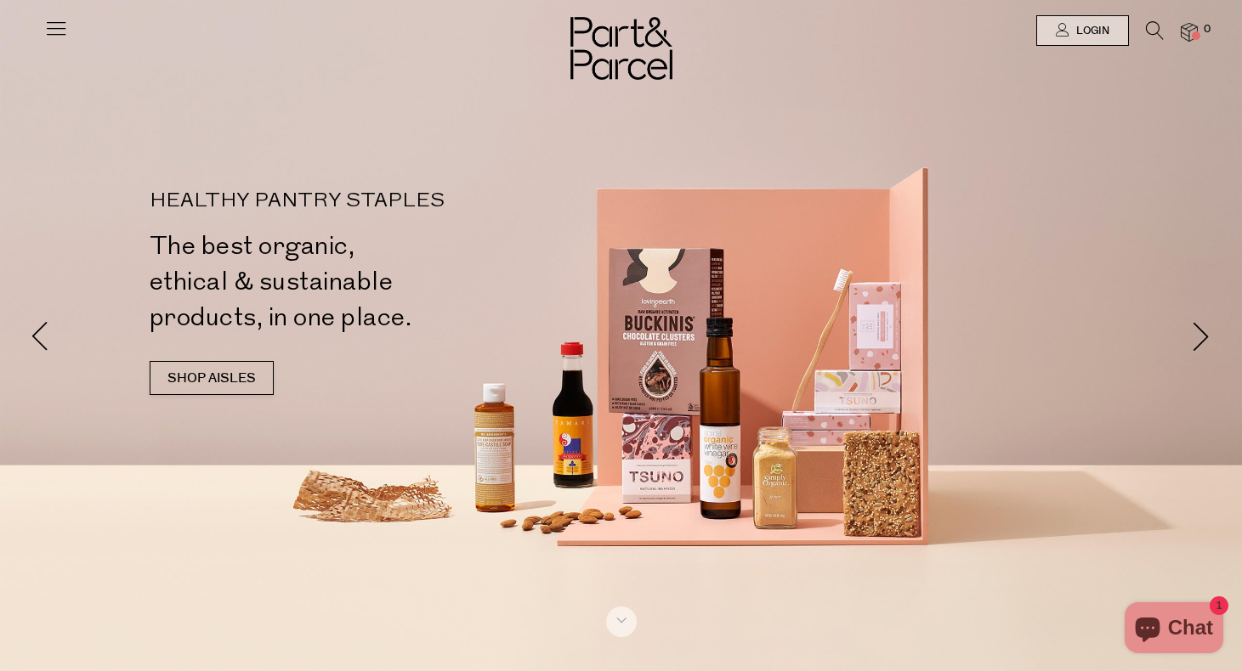
click at [56, 25] on icon at bounding box center [56, 28] width 24 height 24
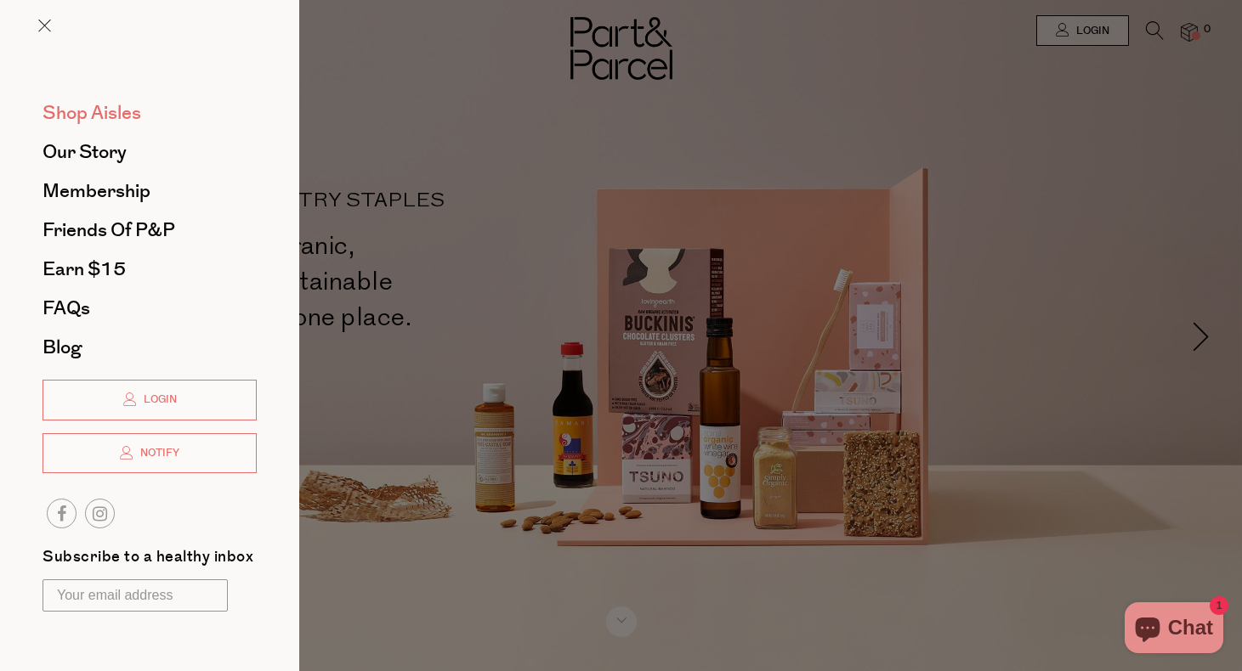
click at [71, 116] on span "Shop Aisles" at bounding box center [91, 112] width 99 height 27
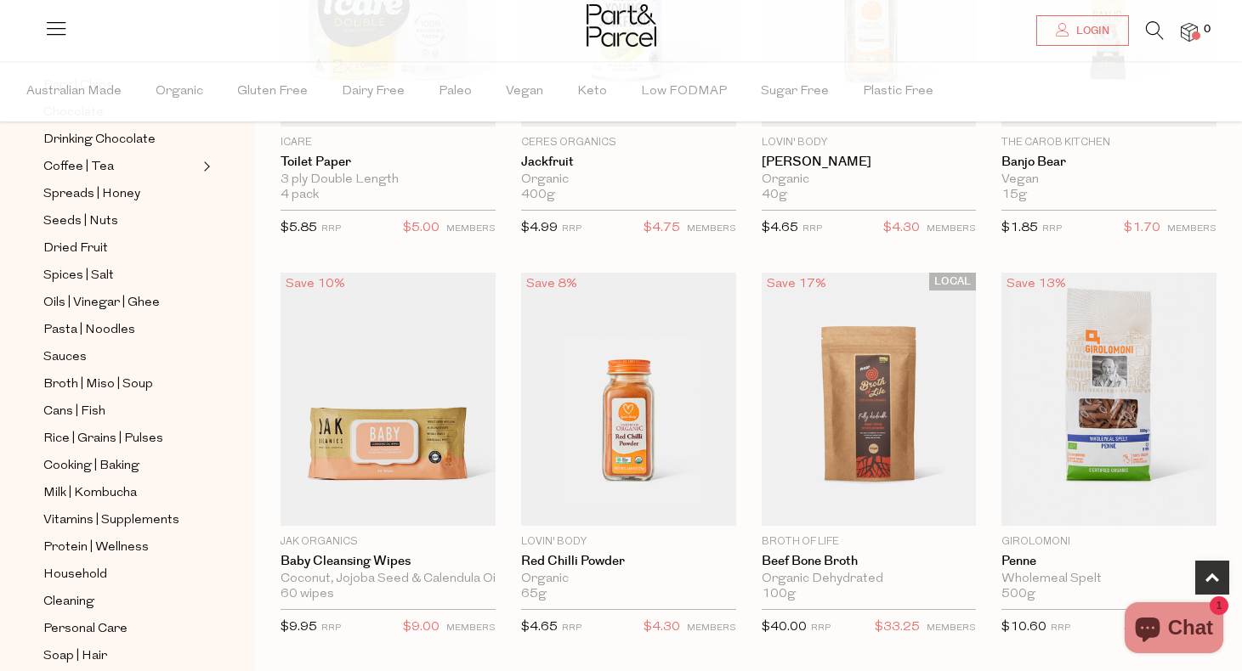
scroll to position [405, 0]
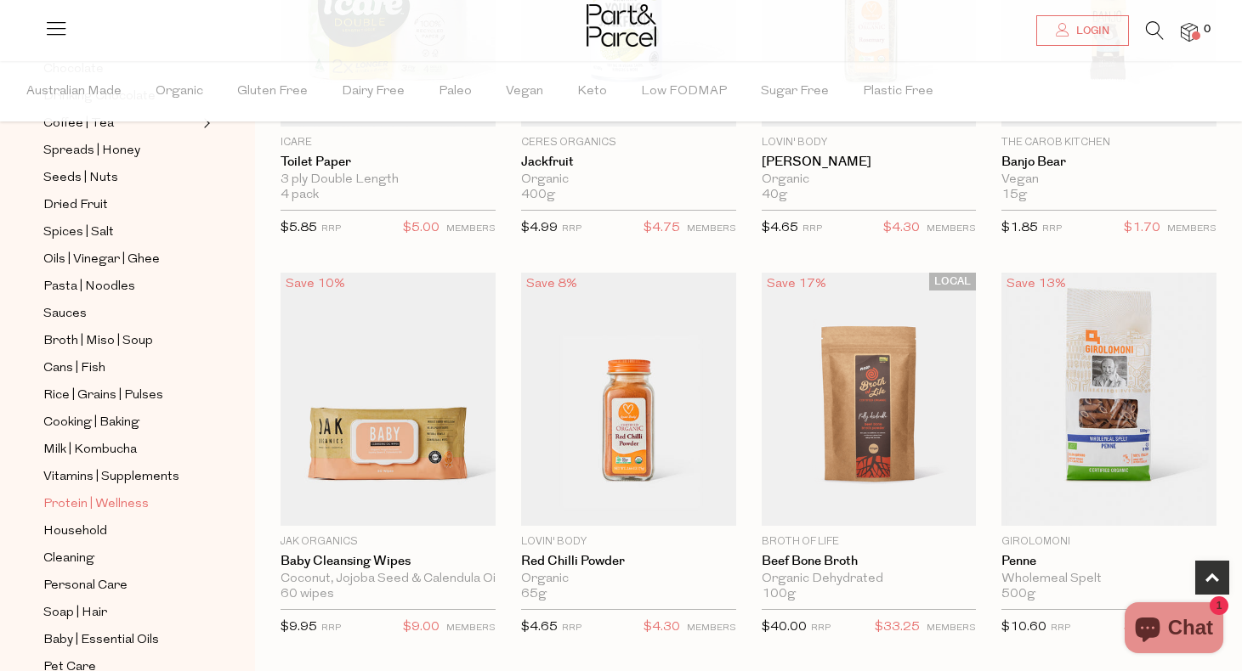
click at [59, 501] on span "Protein | Wellness" at bounding box center [95, 505] width 105 height 20
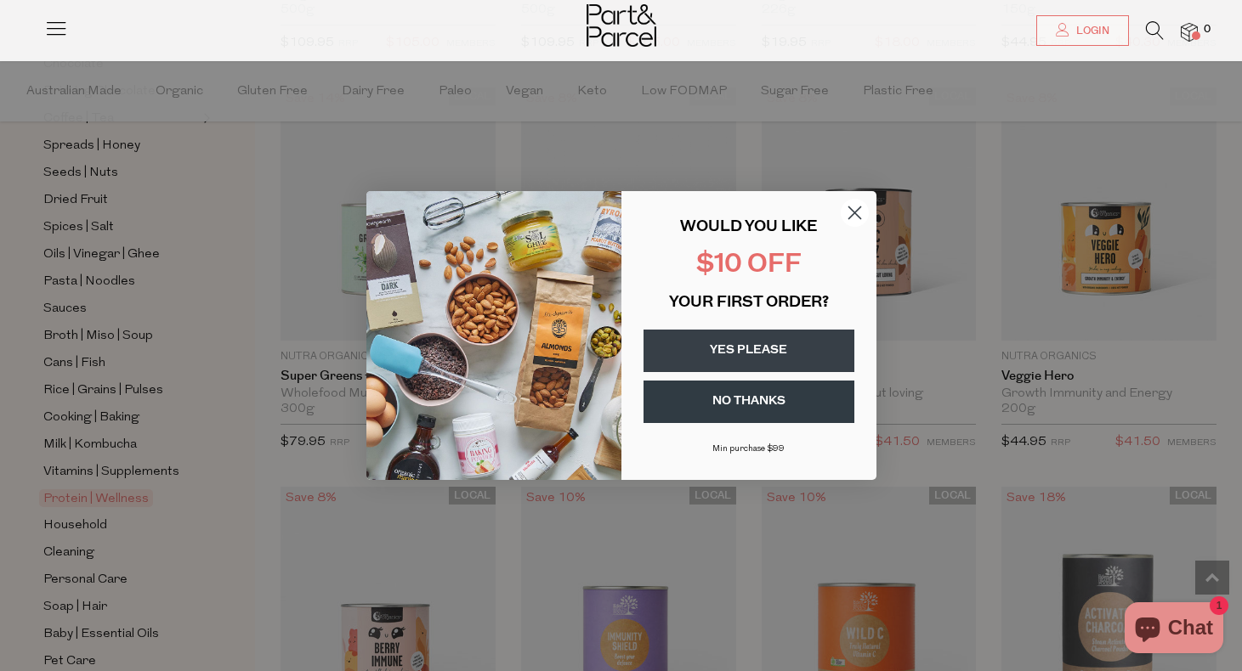
scroll to position [4111, 0]
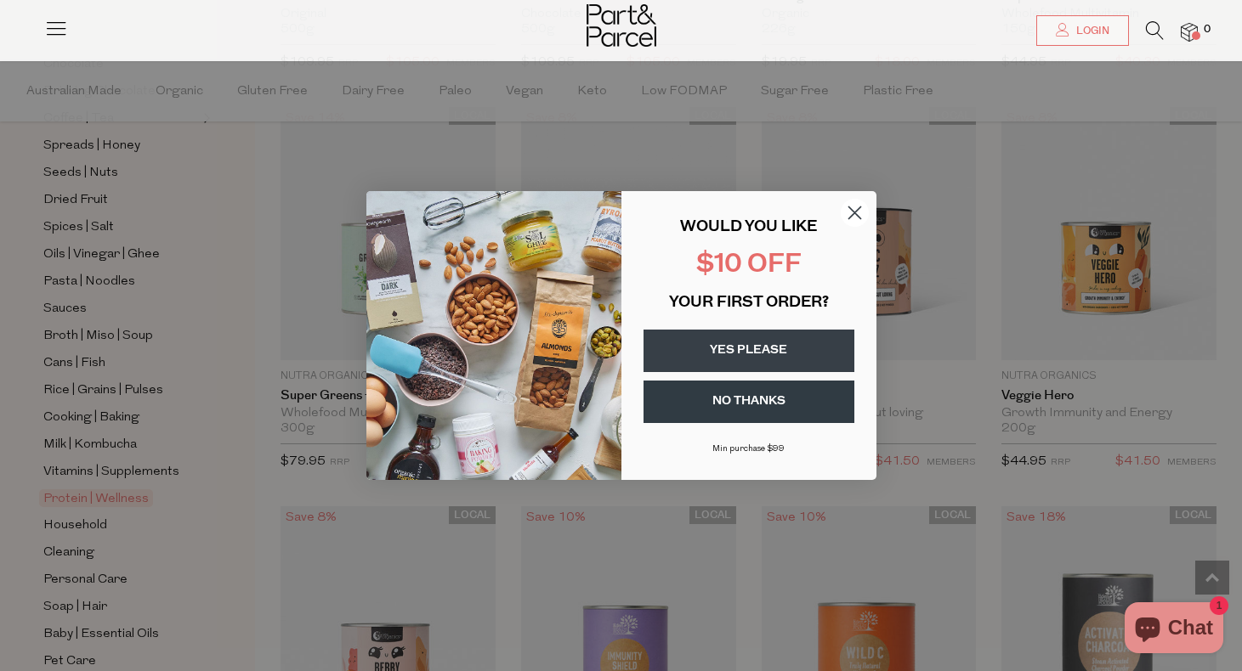
click at [858, 203] on circle "Close dialog" at bounding box center [854, 213] width 28 height 28
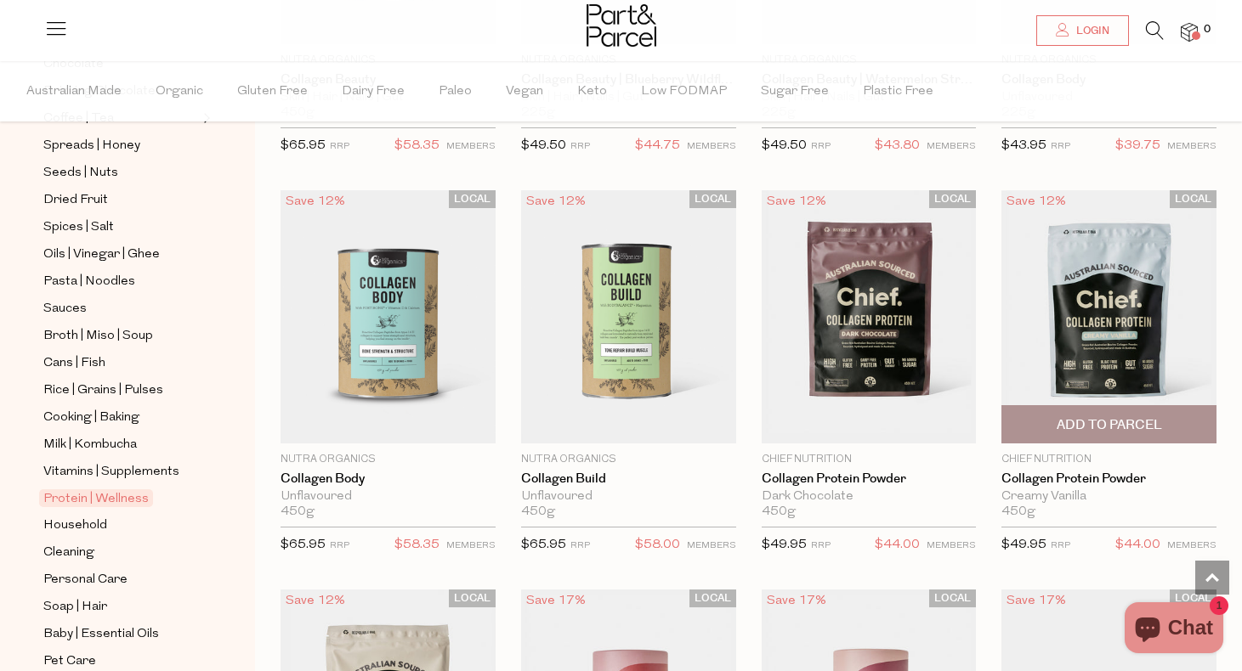
scroll to position [5635, 0]
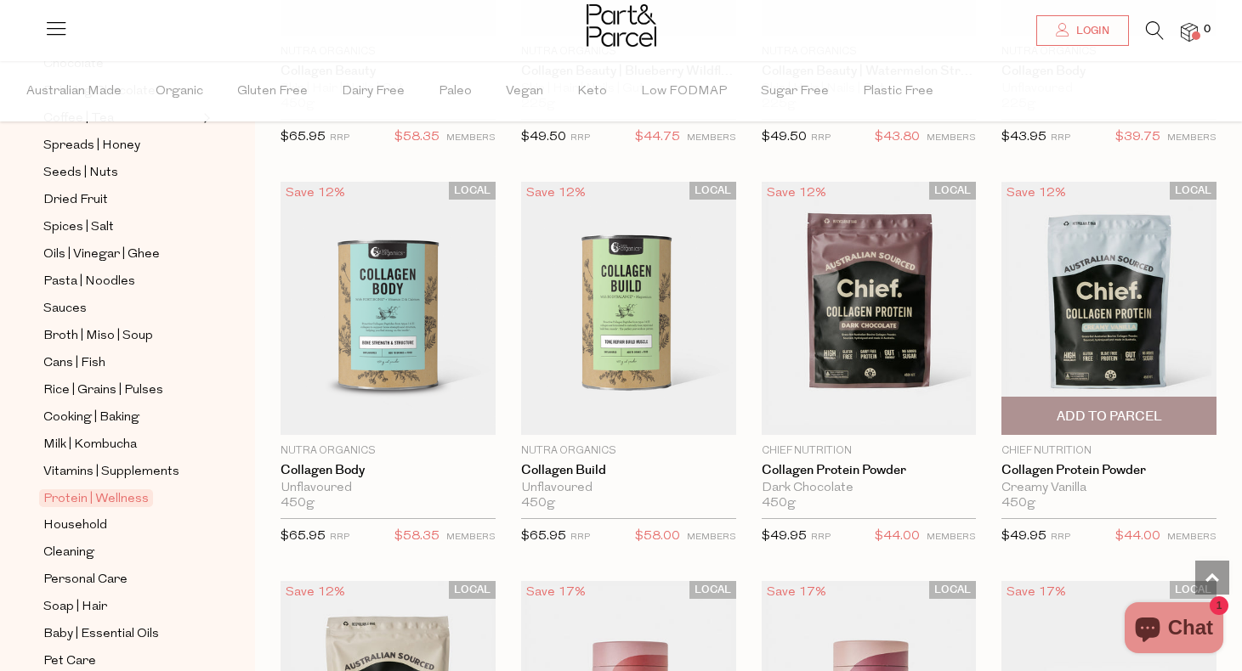
click at [1079, 410] on span "Add To Parcel" at bounding box center [1108, 417] width 105 height 18
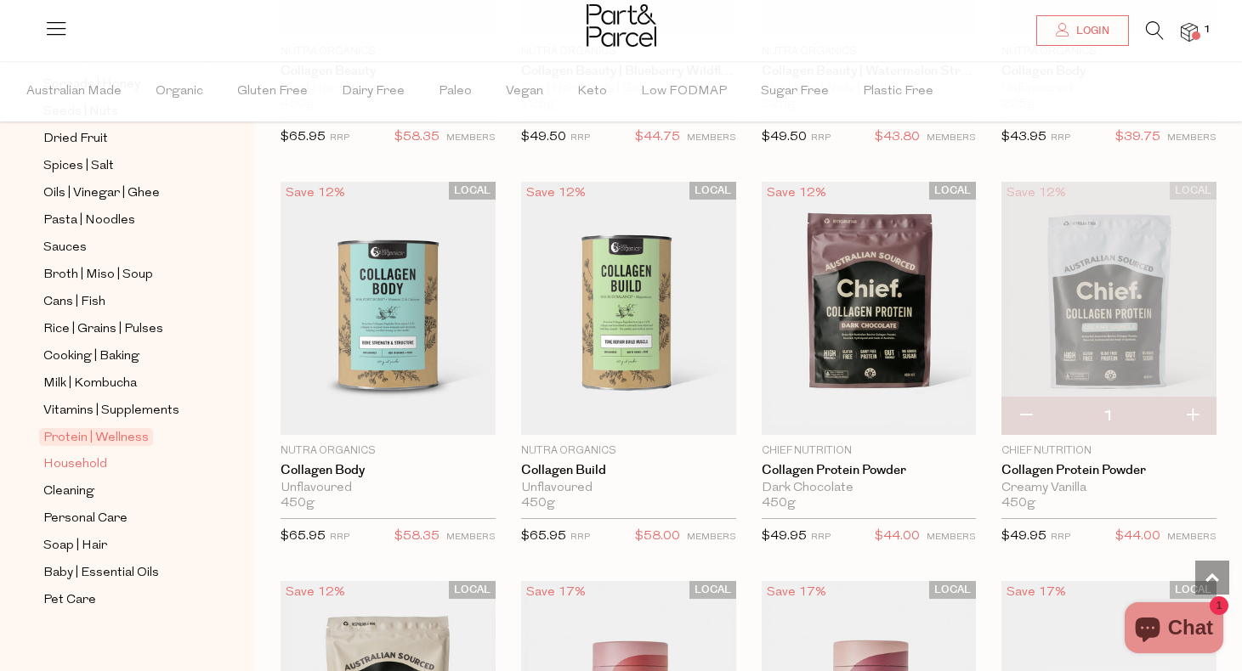
scroll to position [446, 0]
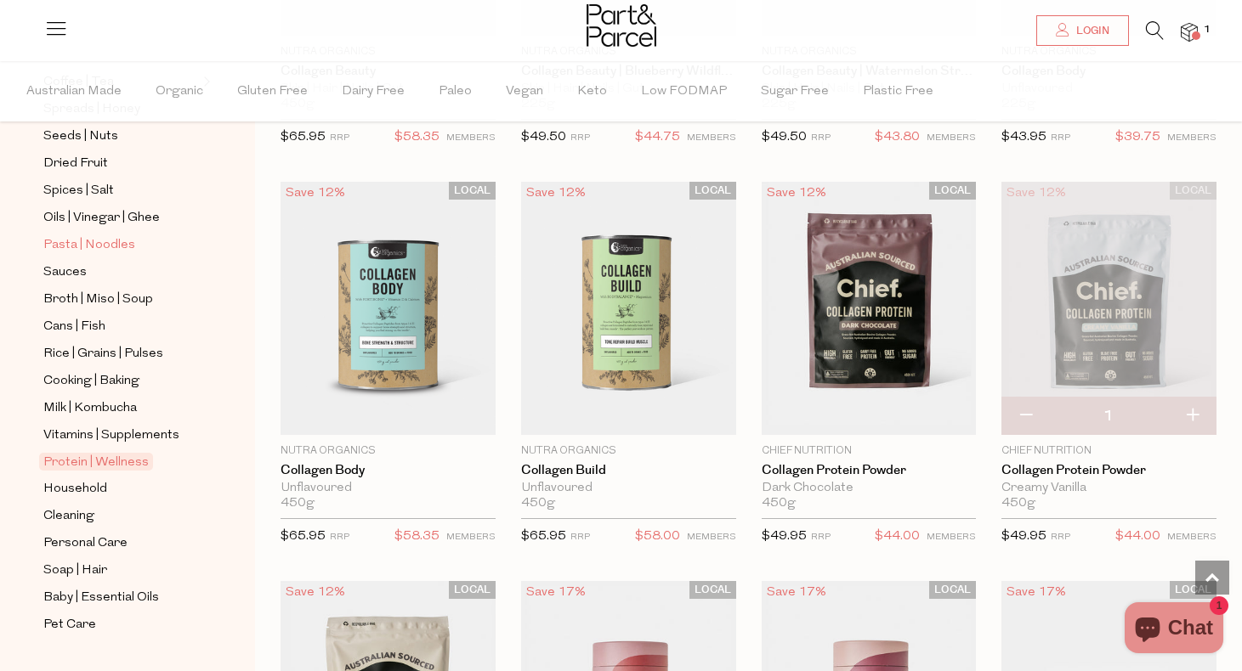
click at [103, 250] on span "Pasta | Noodles" at bounding box center [89, 245] width 92 height 20
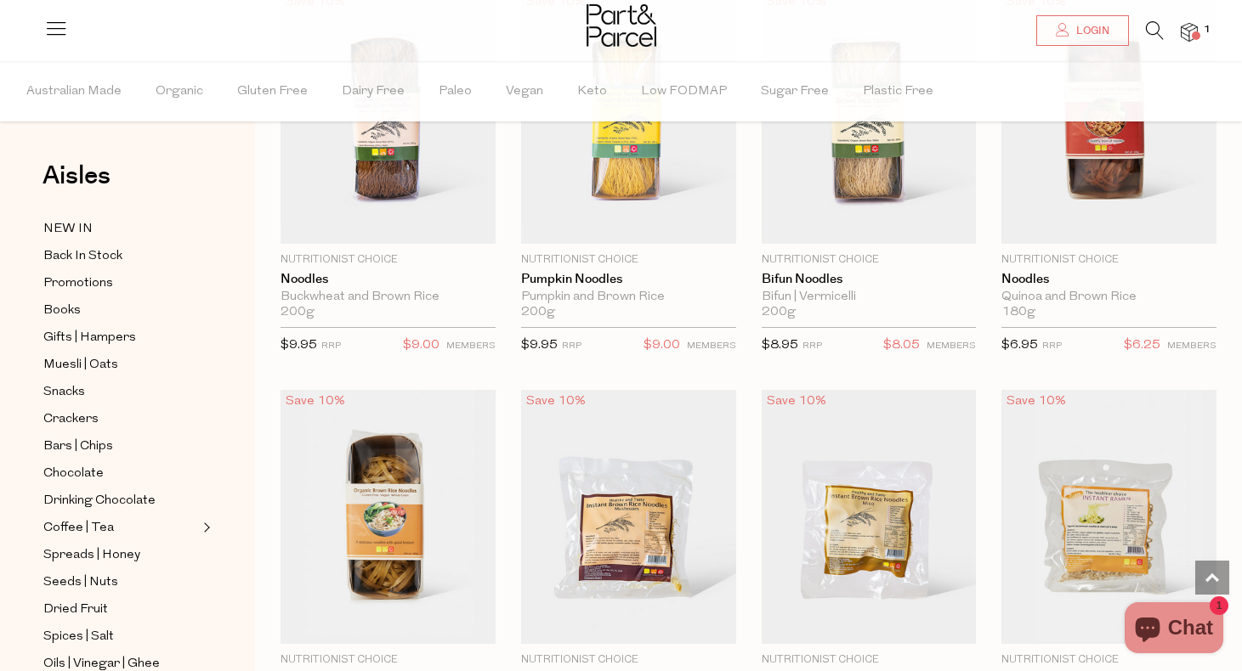
scroll to position [4229, 0]
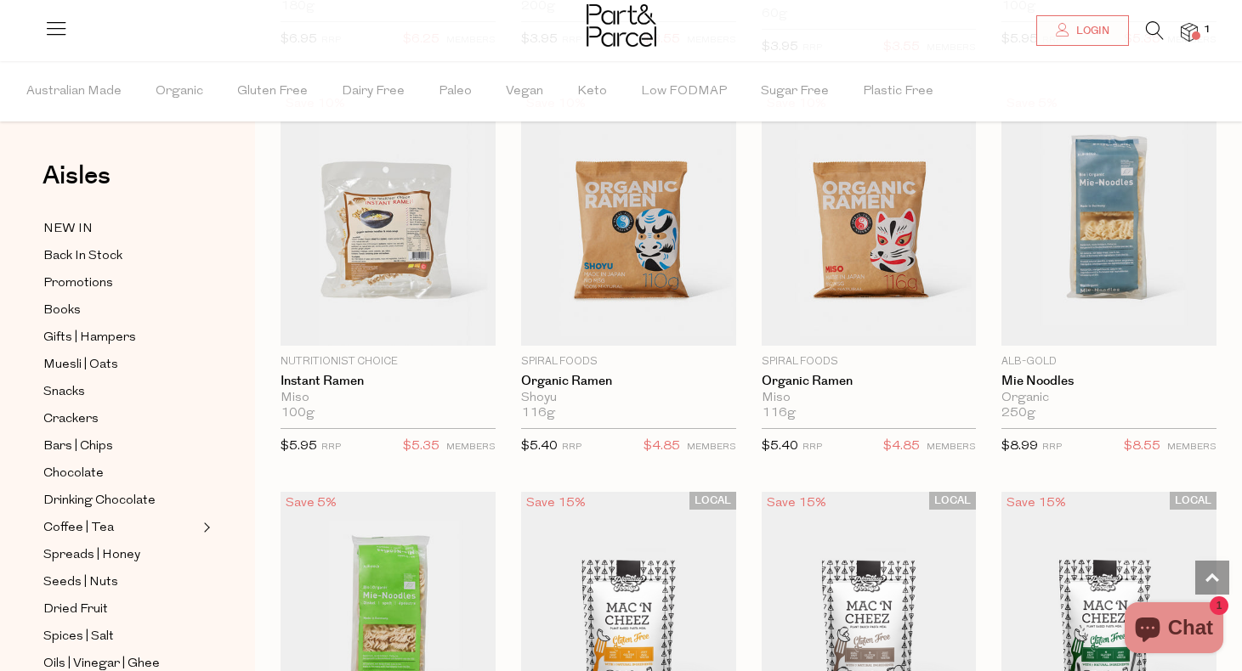
scroll to position [4895, 0]
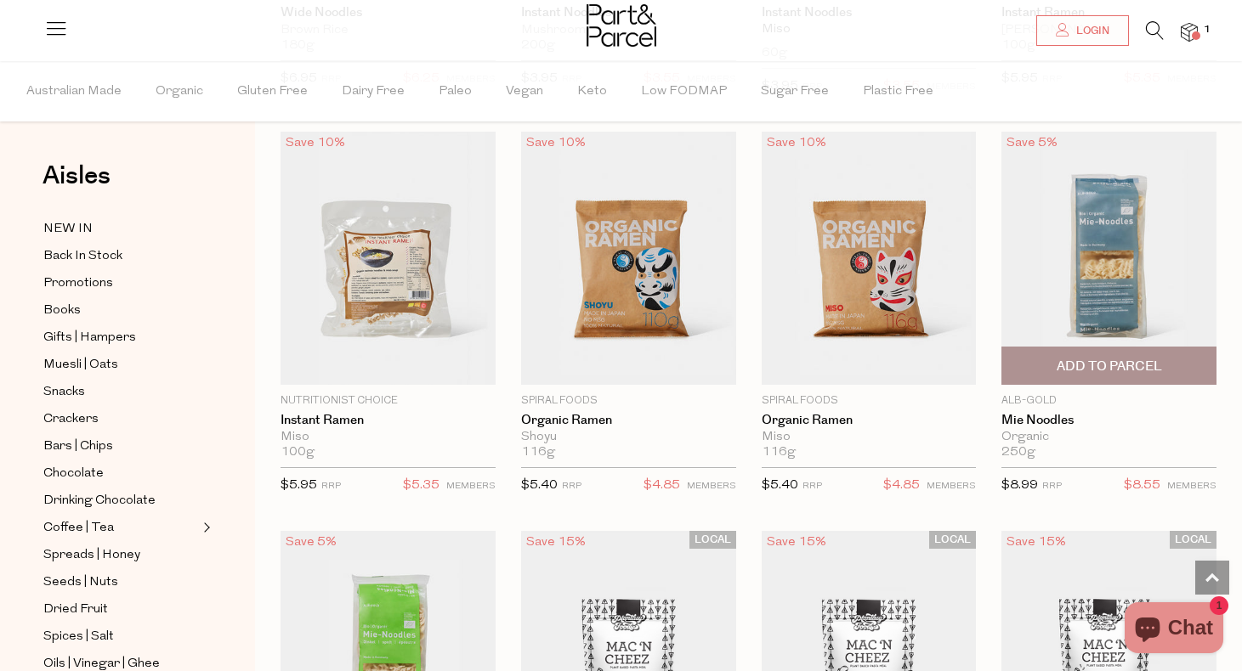
click at [1075, 358] on span "Add To Parcel" at bounding box center [1108, 367] width 105 height 18
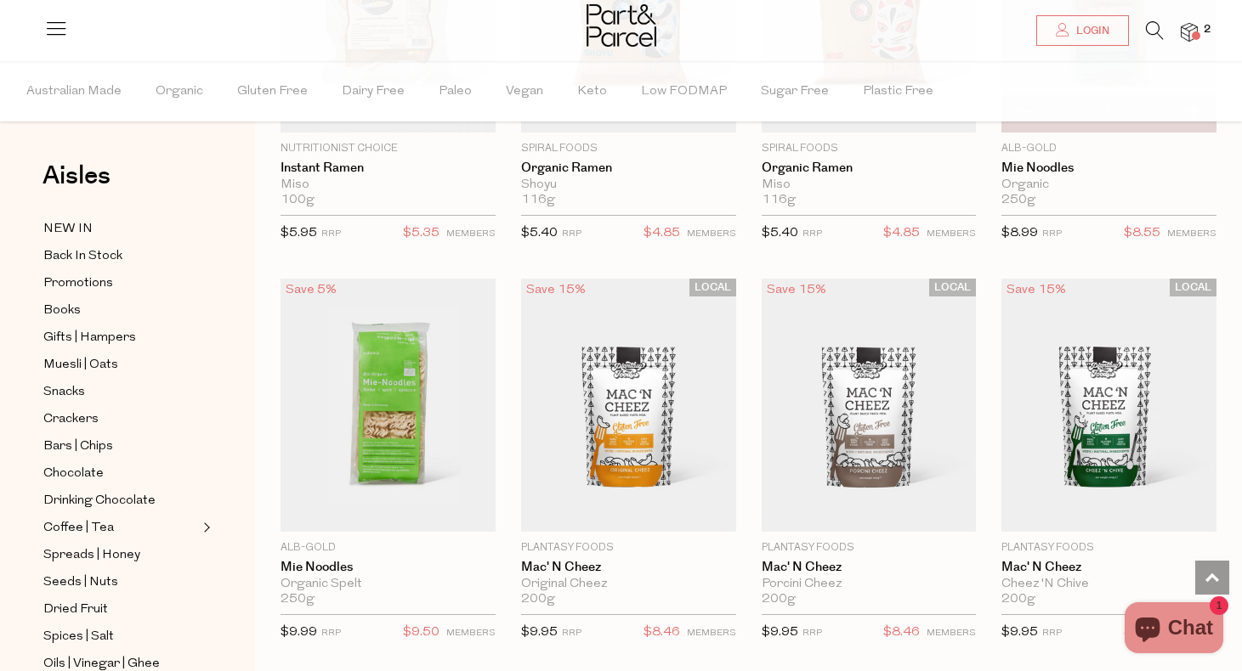
scroll to position [5194, 0]
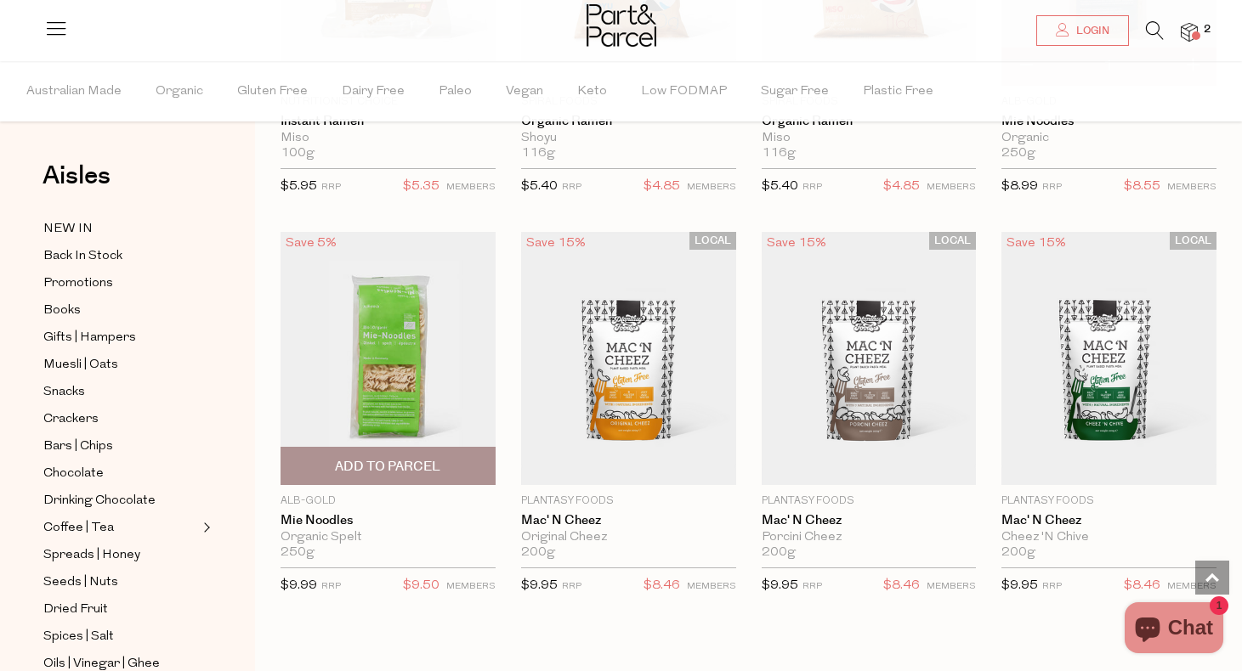
click at [363, 458] on span "Add To Parcel" at bounding box center [387, 467] width 105 height 18
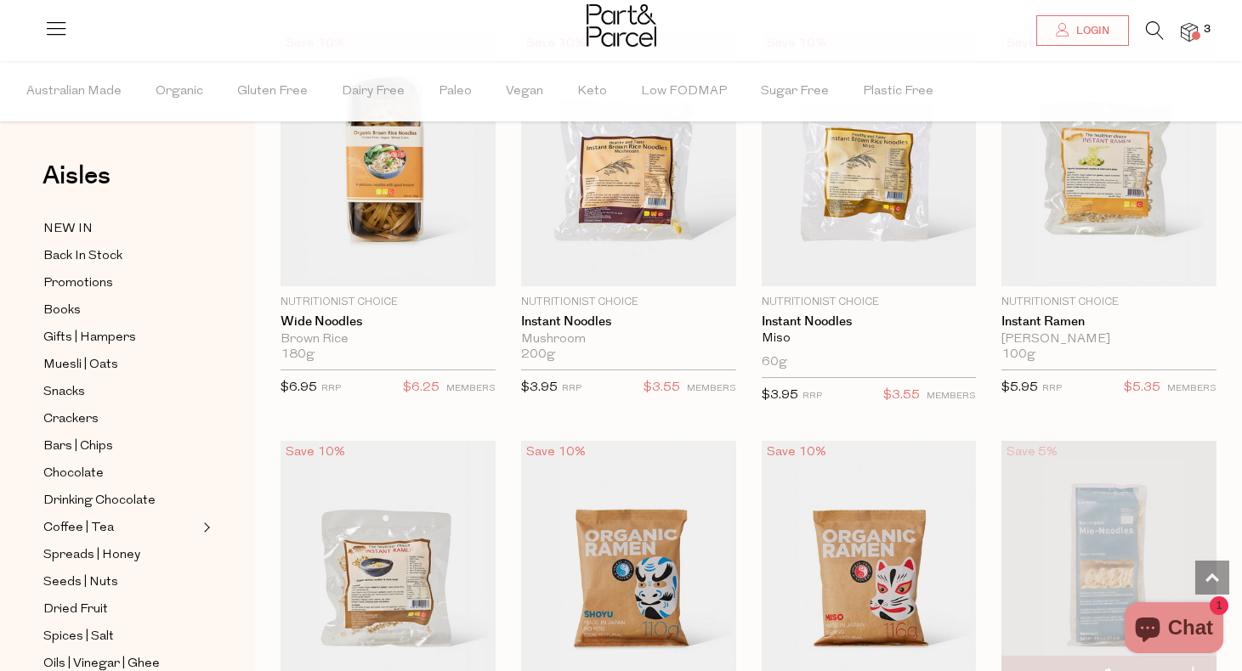
scroll to position [13, 0]
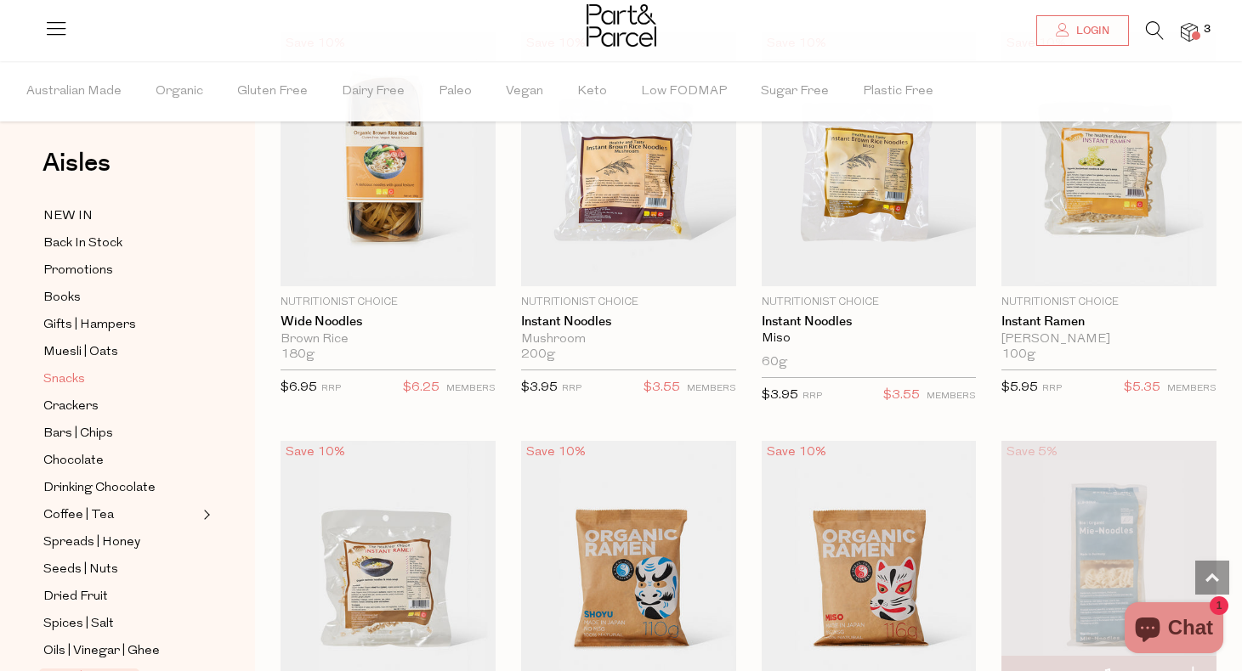
click at [89, 374] on link "Snacks" at bounding box center [120, 379] width 155 height 21
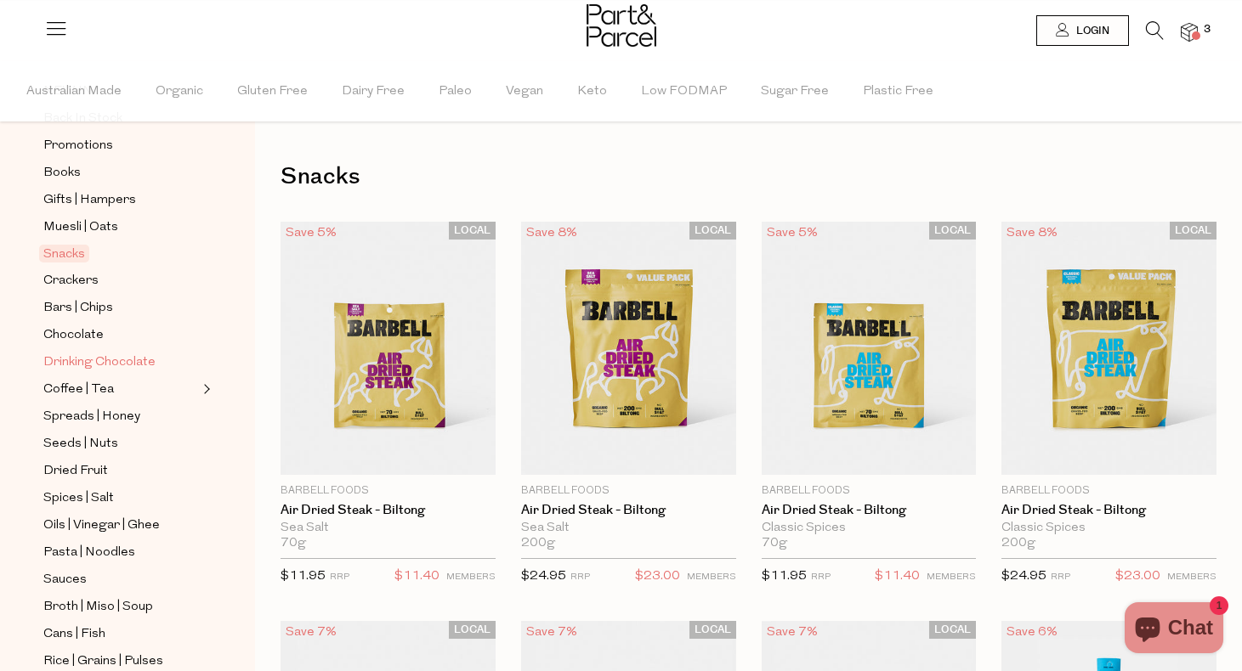
scroll to position [149, 0]
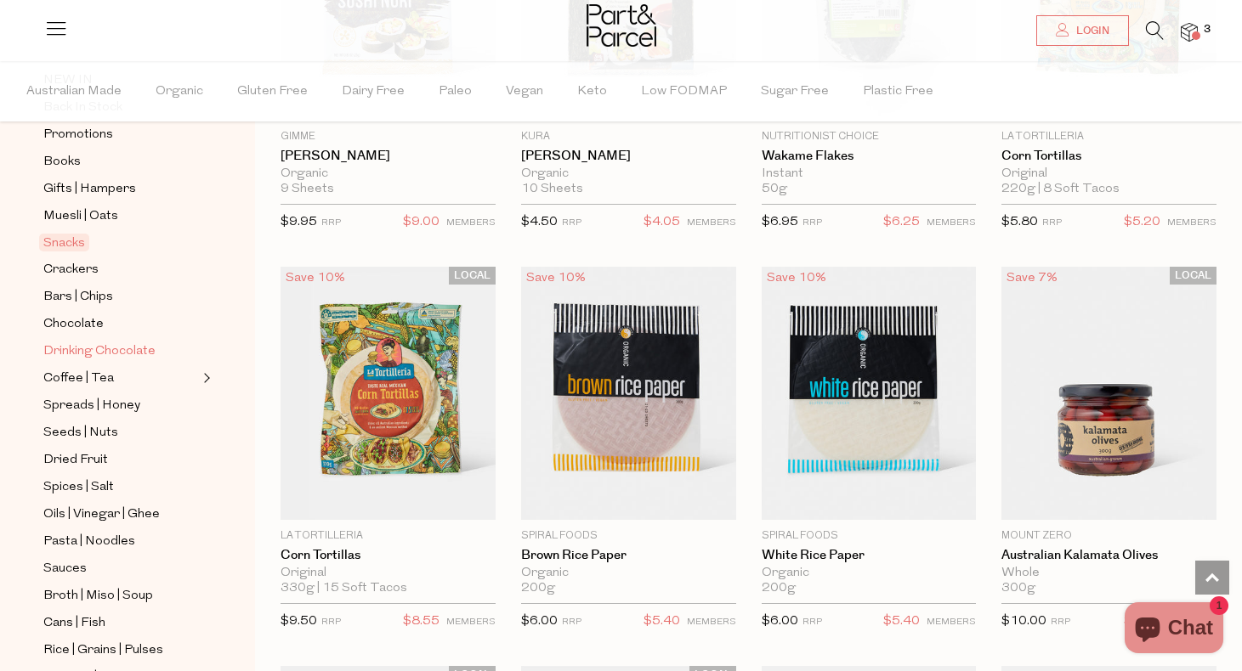
scroll to position [147, 0]
click at [84, 270] on span "Crackers" at bounding box center [70, 272] width 55 height 20
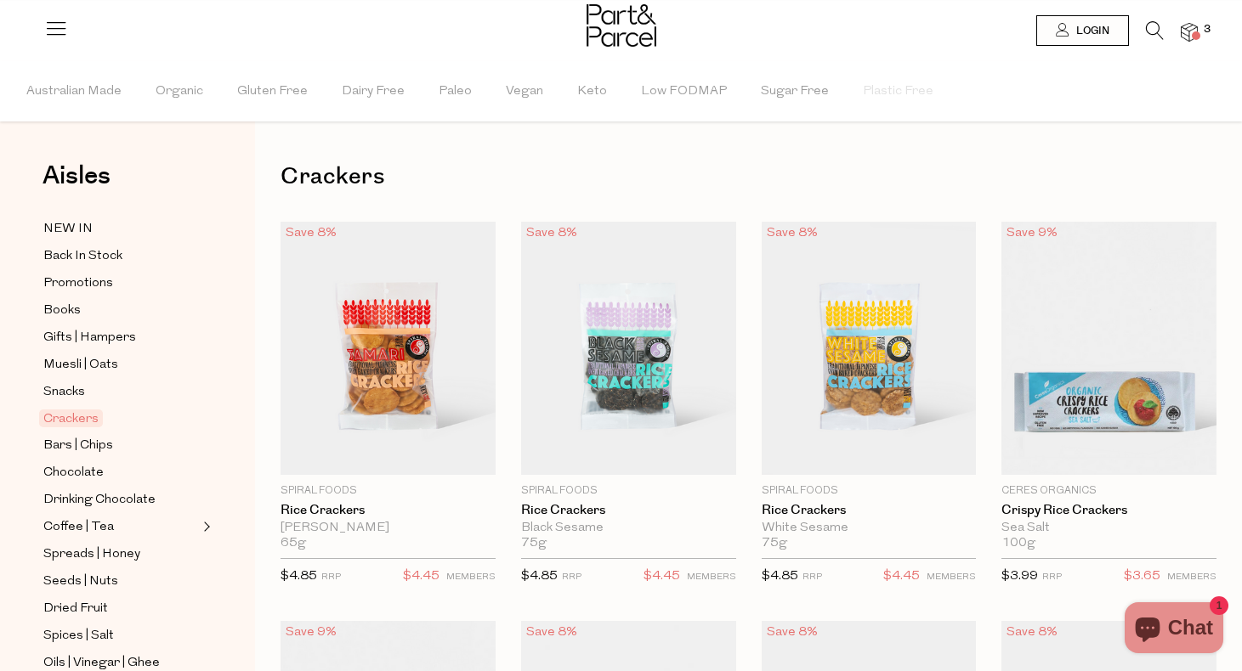
scroll to position [484, 0]
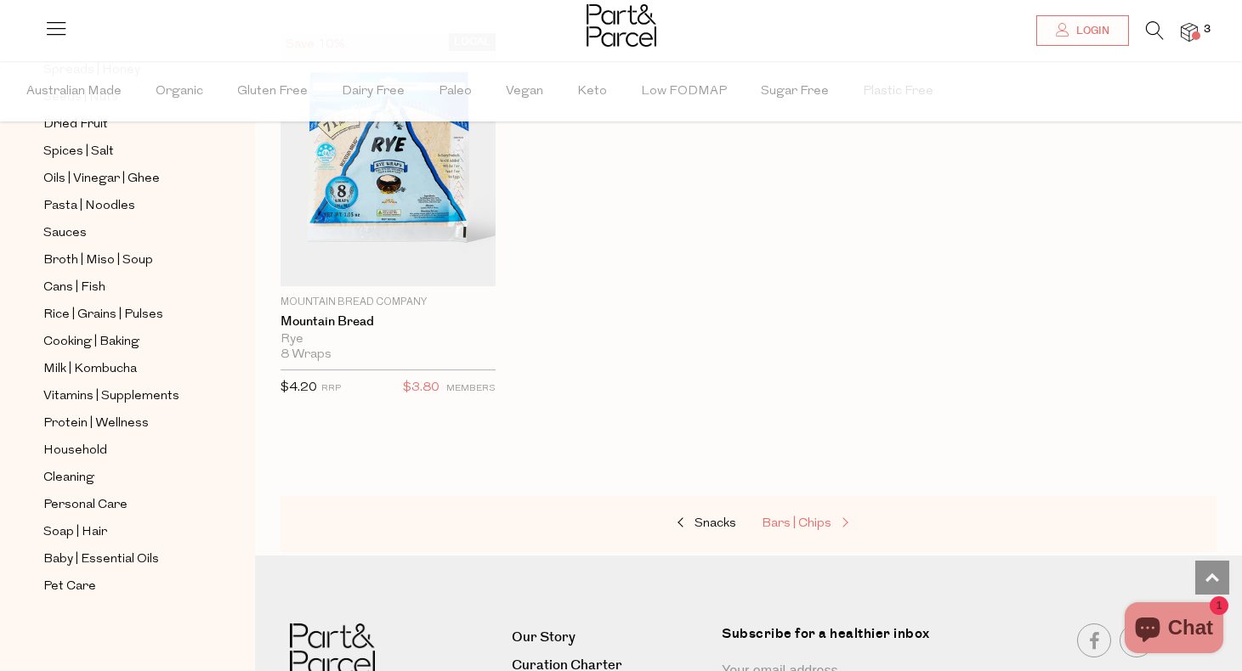
click at [785, 523] on span "Bars | Chips" at bounding box center [796, 524] width 70 height 13
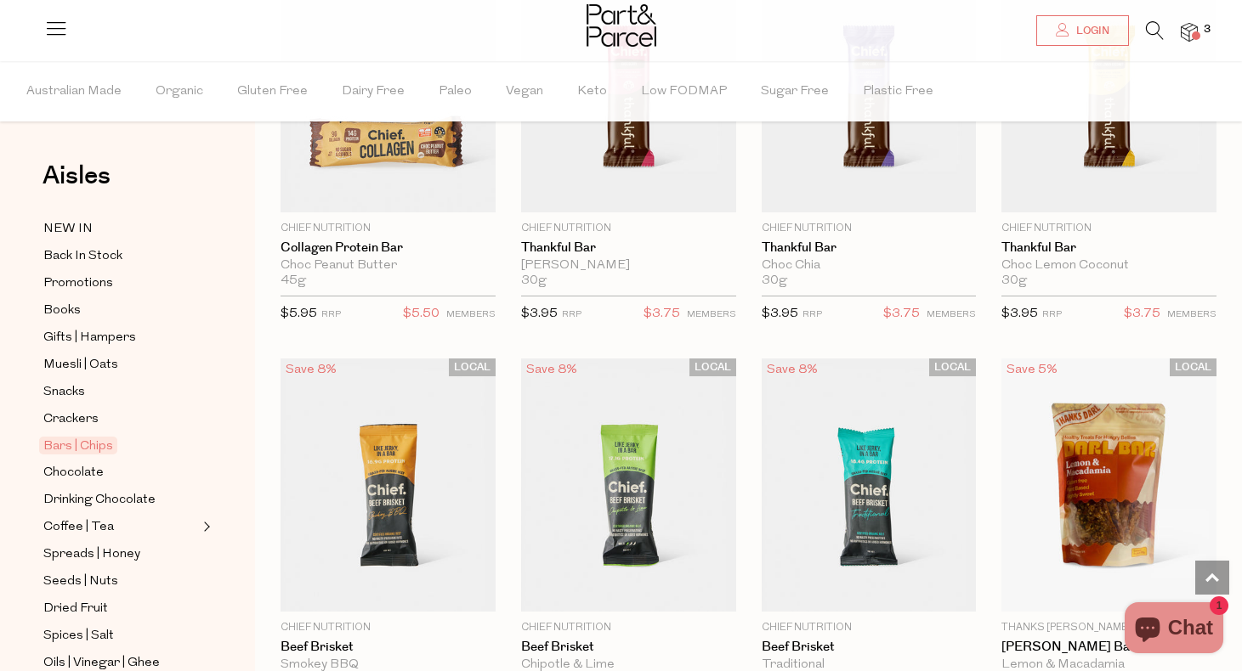
scroll to position [1866, 0]
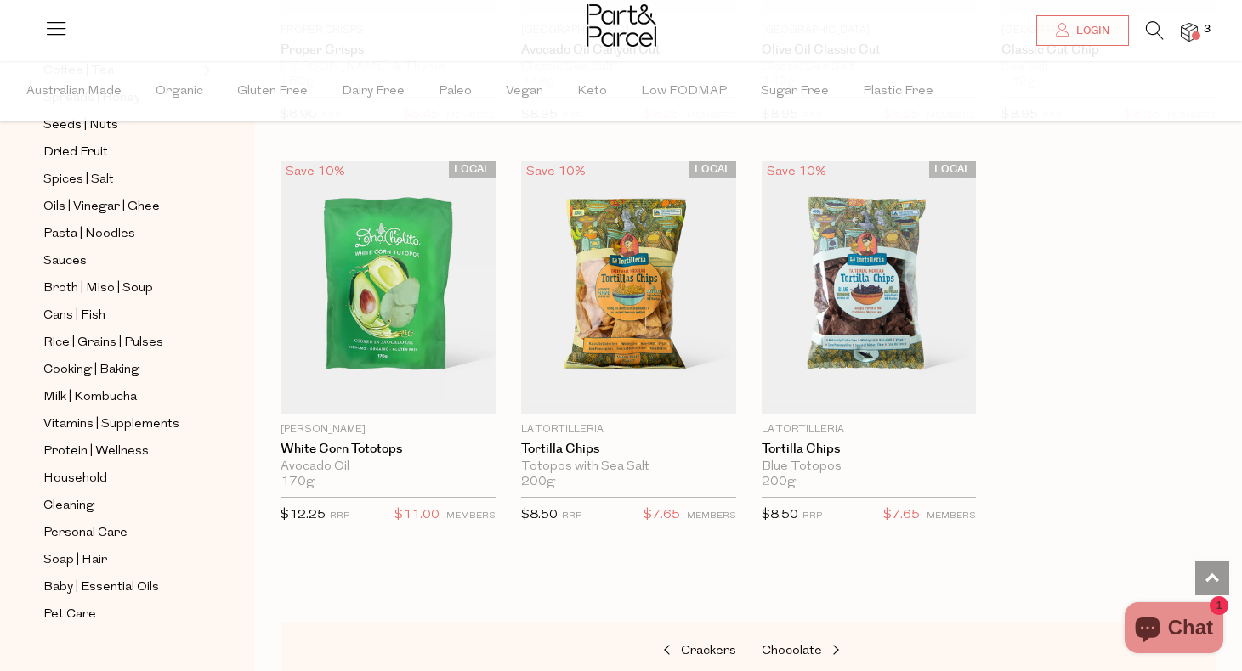
scroll to position [463, 0]
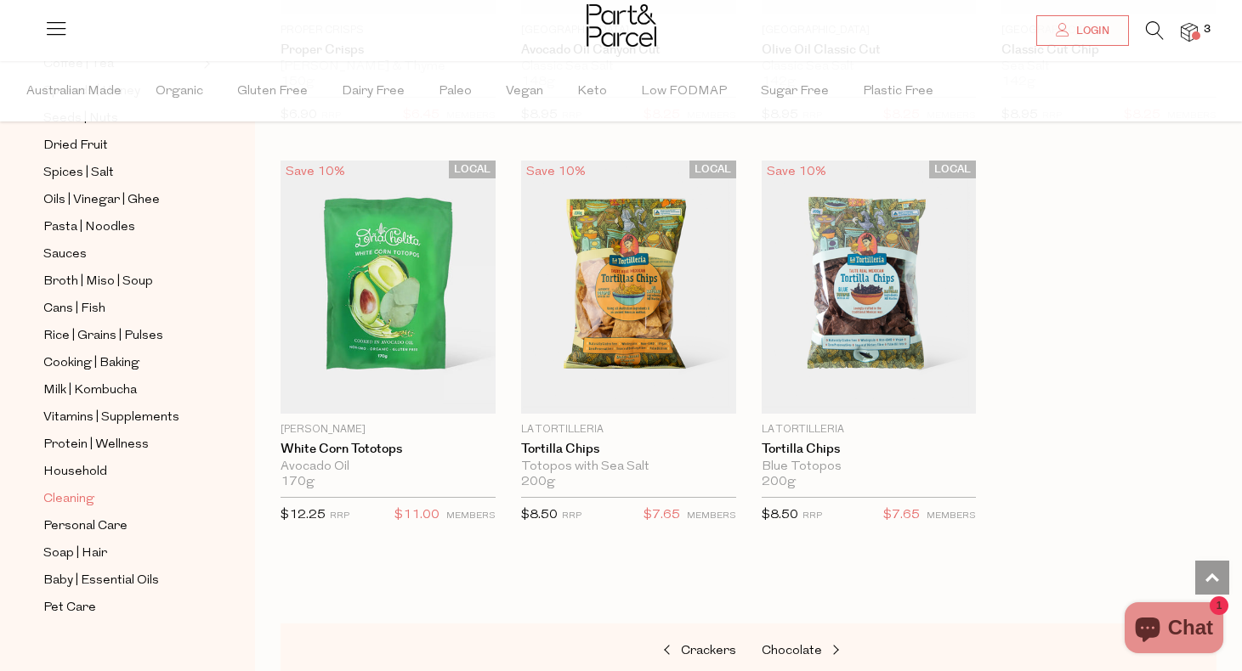
click at [68, 498] on span "Cleaning" at bounding box center [68, 500] width 51 height 20
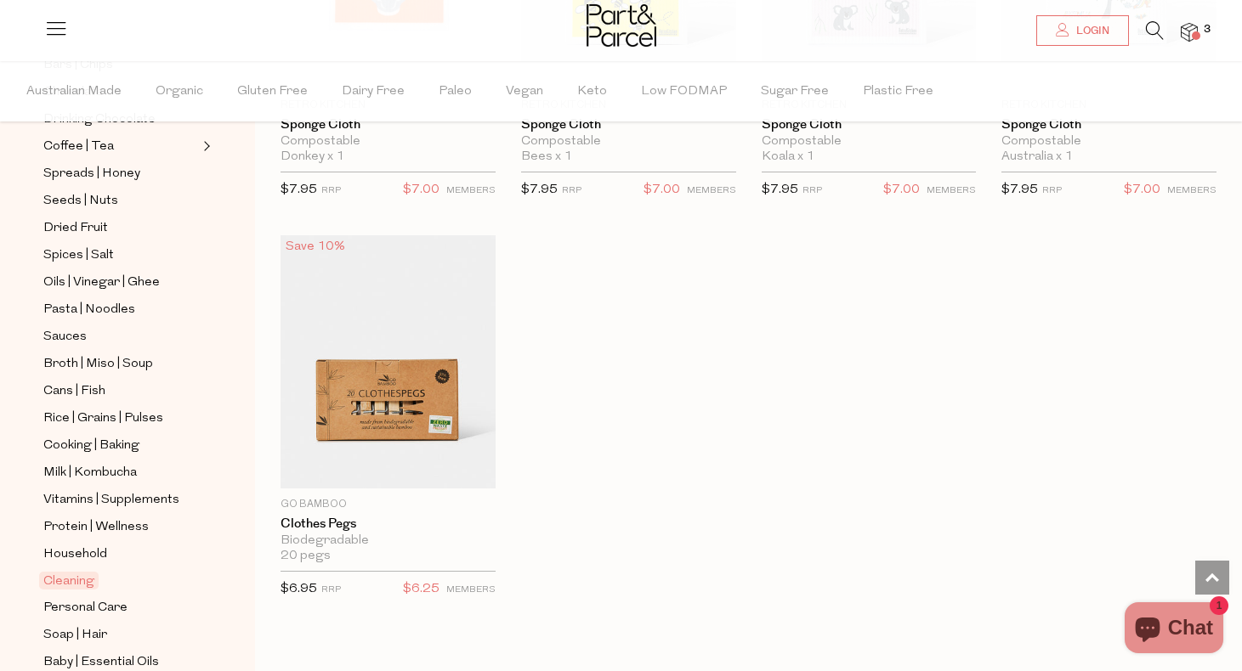
scroll to position [383, 0]
click at [96, 544] on span "Household" at bounding box center [75, 553] width 64 height 20
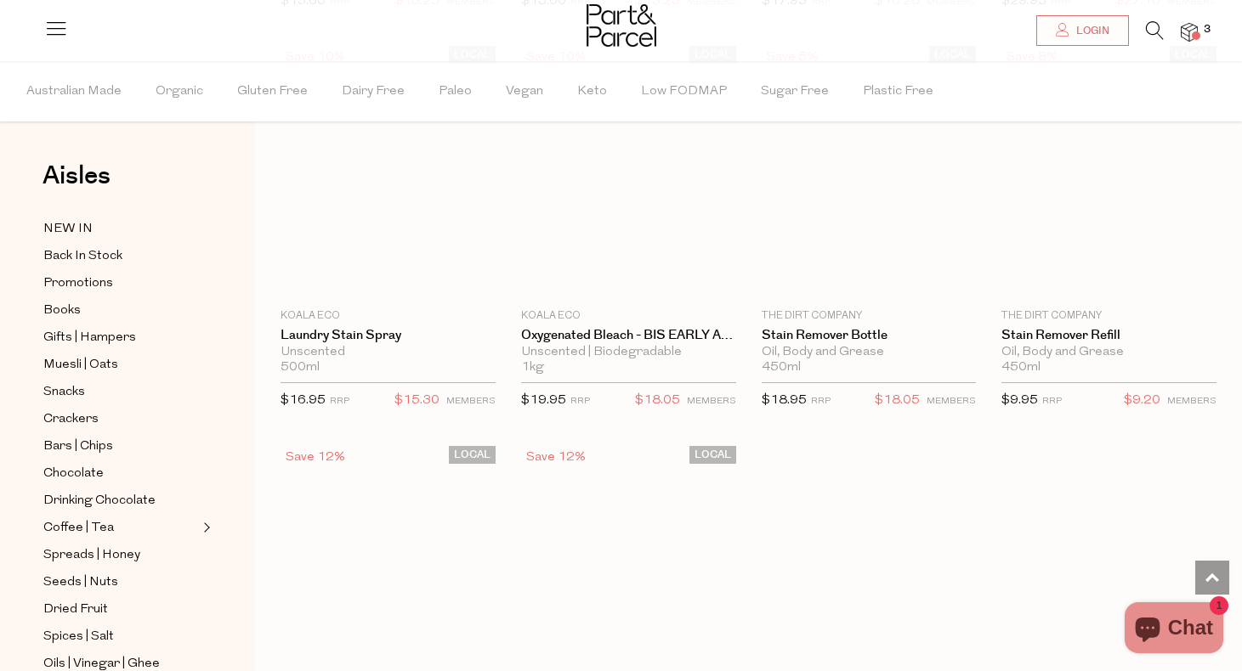
scroll to position [4671, 0]
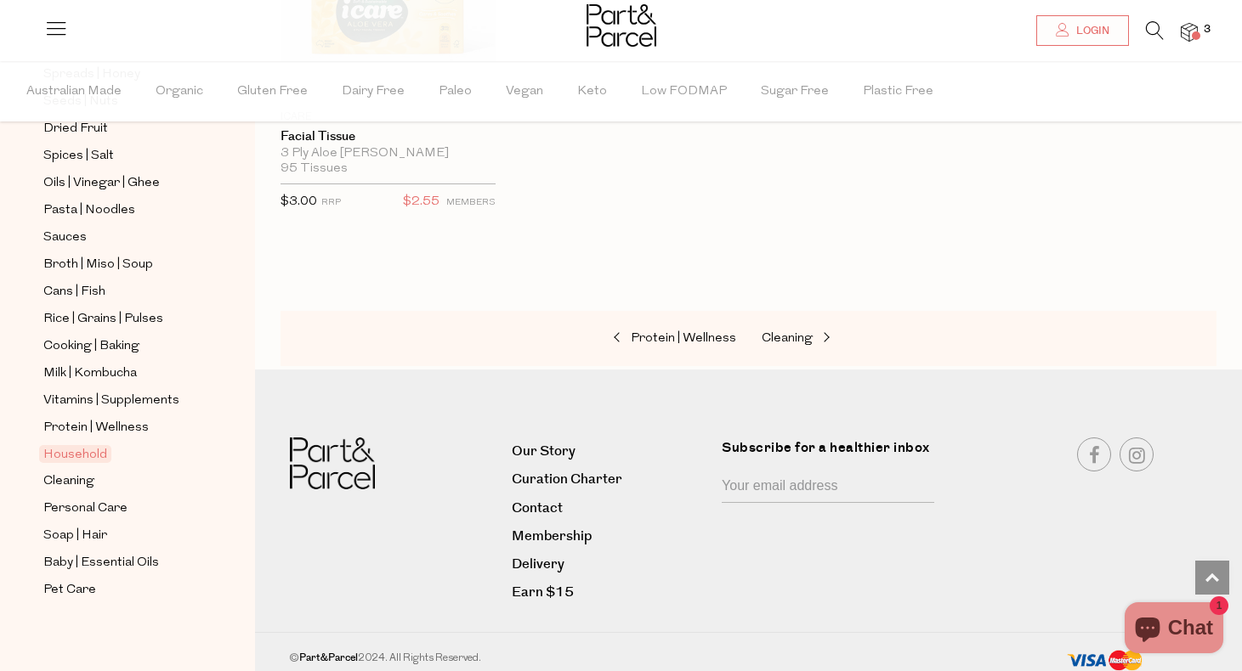
scroll to position [484, 0]
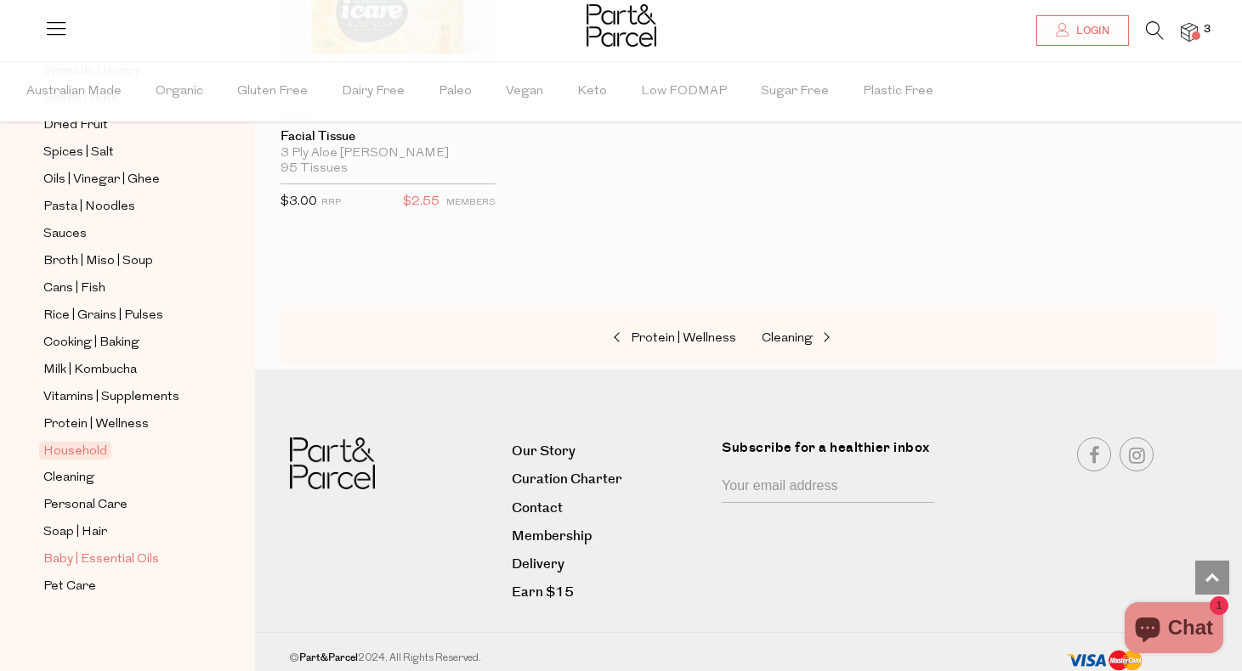
click at [105, 558] on span "Baby | Essential Oils" at bounding box center [101, 560] width 116 height 20
